Goal: Information Seeking & Learning: Find specific fact

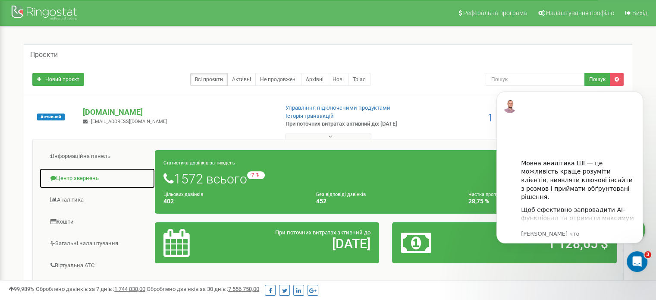
click at [63, 175] on link "Центр звернень" at bounding box center [97, 178] width 116 height 21
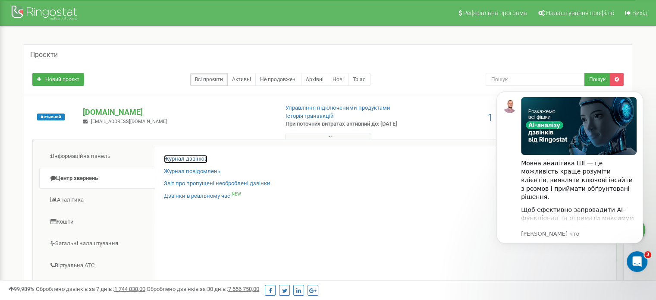
click at [192, 158] on link "Журнал дзвінків" at bounding box center [186, 159] width 44 height 8
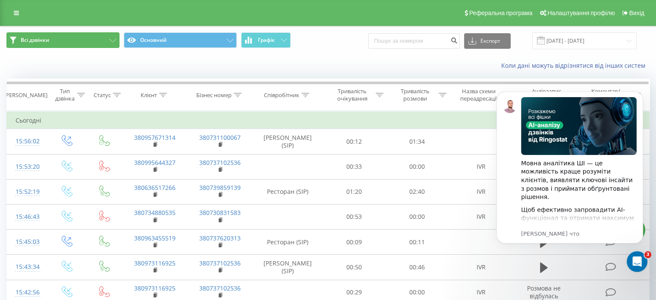
click at [114, 41] on icon at bounding box center [112, 40] width 6 height 3
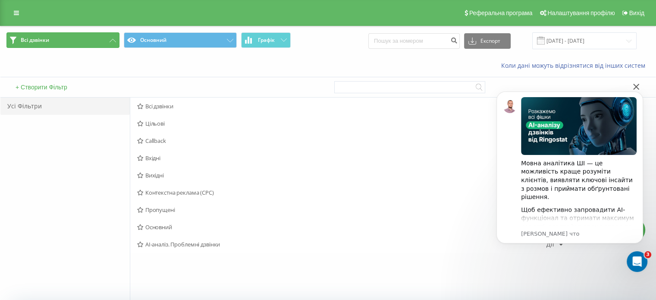
click at [114, 41] on icon at bounding box center [112, 40] width 6 height 3
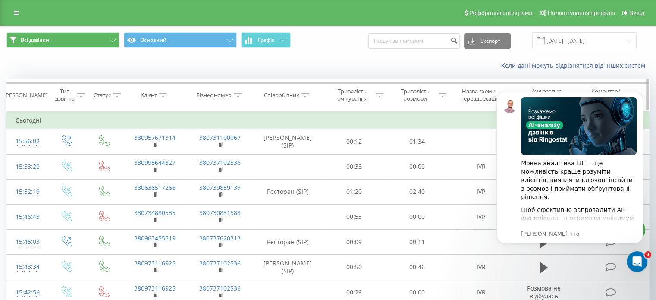
click at [162, 94] on icon at bounding box center [163, 95] width 8 height 4
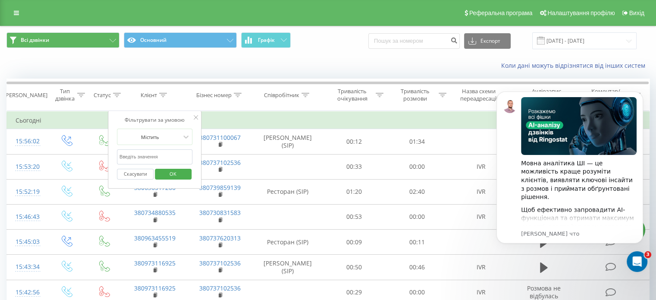
click at [148, 156] on input "text" at bounding box center [155, 156] width 76 height 15
click at [197, 118] on icon at bounding box center [196, 117] width 4 height 4
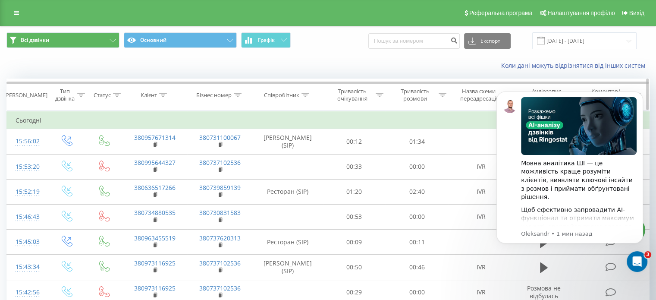
click at [162, 97] on div at bounding box center [163, 94] width 8 height 7
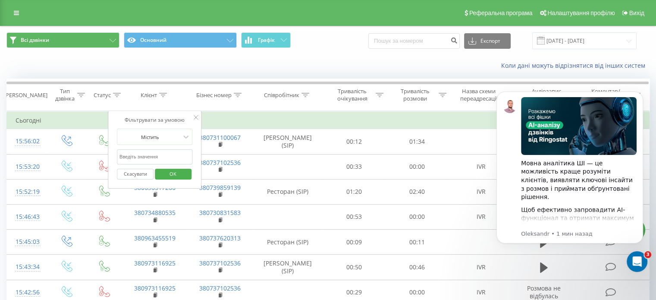
click at [153, 157] on input "text" at bounding box center [155, 156] width 76 height 15
type input "380503165316"
click at [170, 169] on span "OK" at bounding box center [173, 173] width 24 height 13
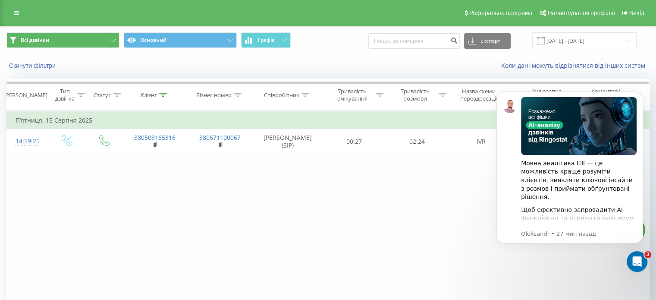
click at [431, 222] on div "Фільтрувати за умовою Дорівнює Введіть значення Скасувати OK Фільтрувати за умо…" at bounding box center [327, 208] width 643 height 194
